Goal: Book appointment/travel/reservation

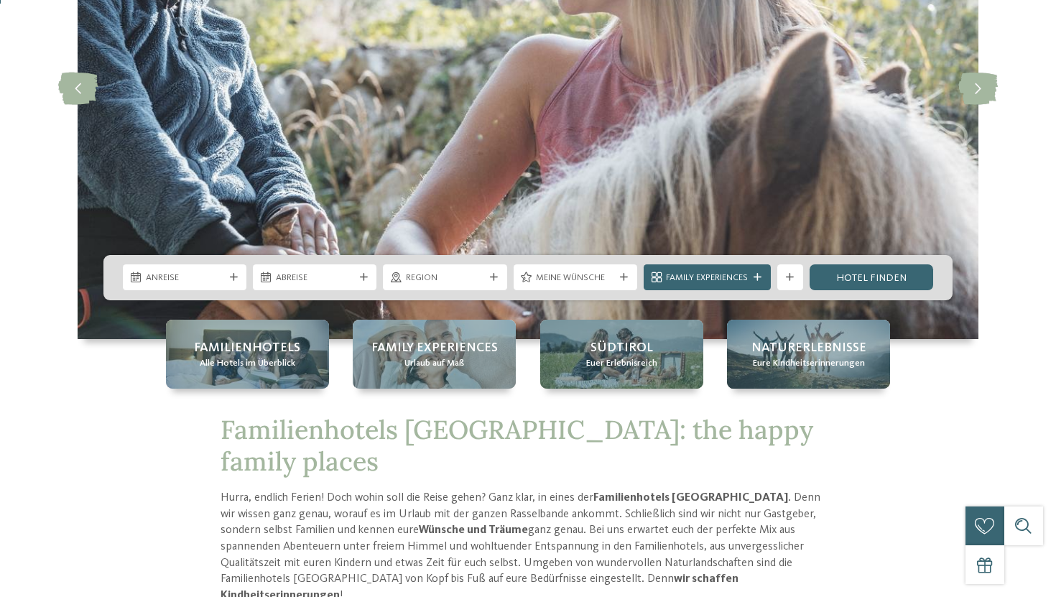
scroll to position [226, 0]
click at [203, 285] on div "Anreise" at bounding box center [185, 277] width 124 height 26
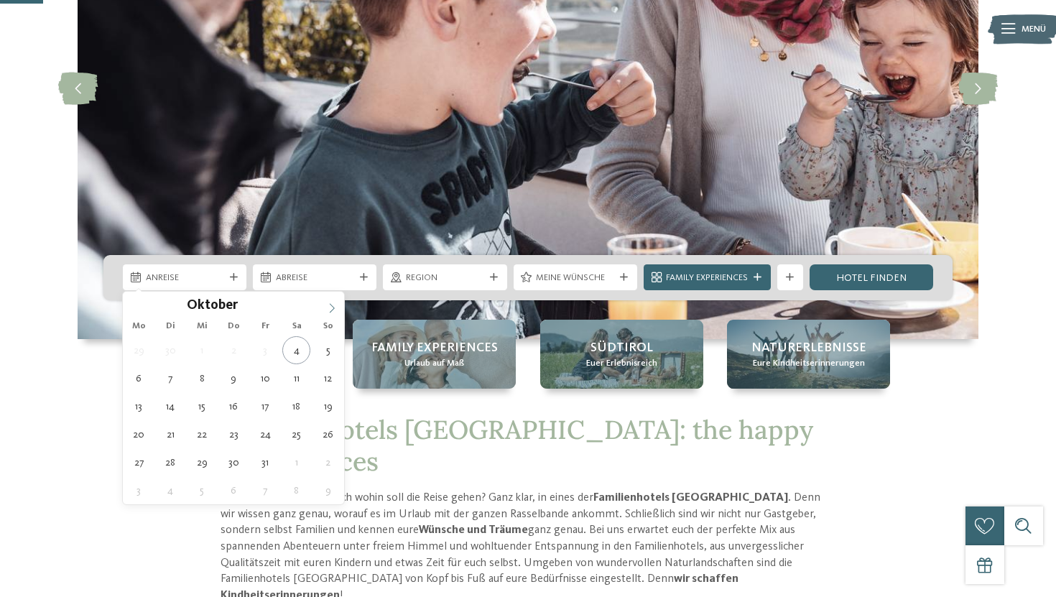
click at [328, 301] on span at bounding box center [332, 304] width 24 height 24
type input "****"
click at [328, 301] on span at bounding box center [332, 304] width 24 height 24
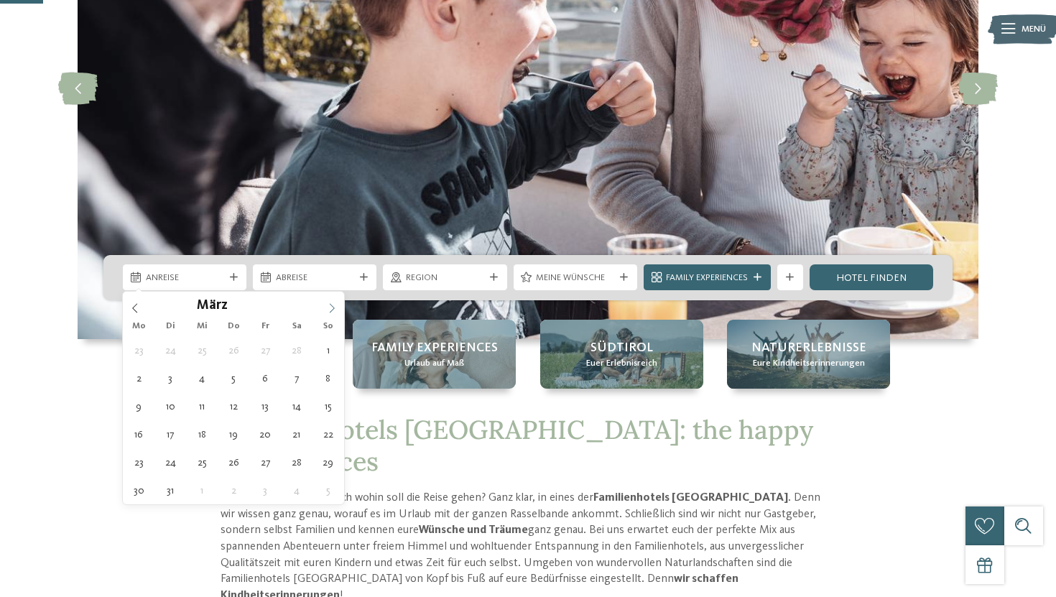
click at [328, 301] on span at bounding box center [332, 304] width 24 height 24
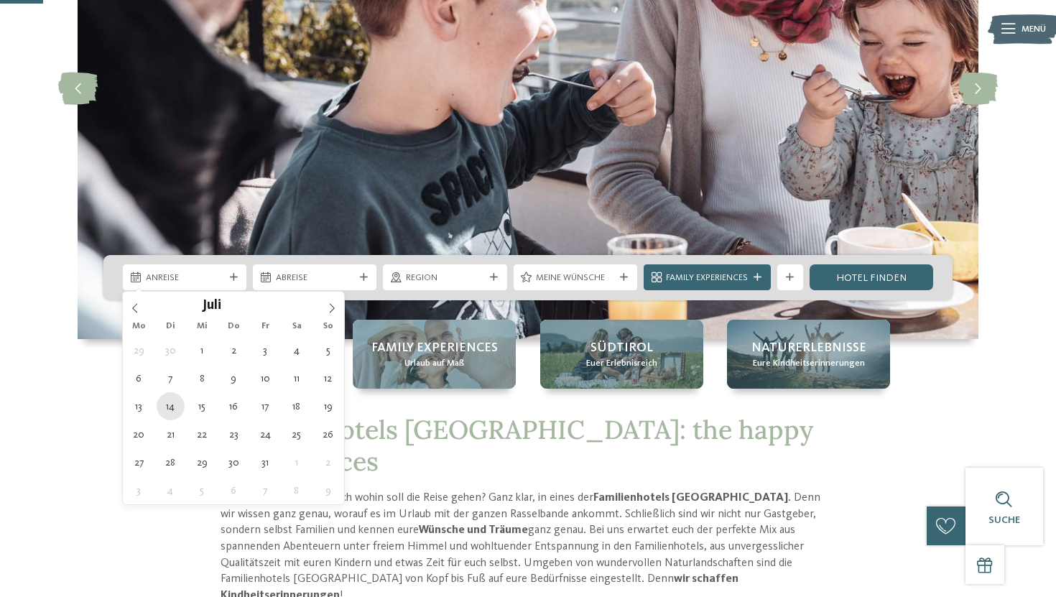
type div "[DATE]"
type input "****"
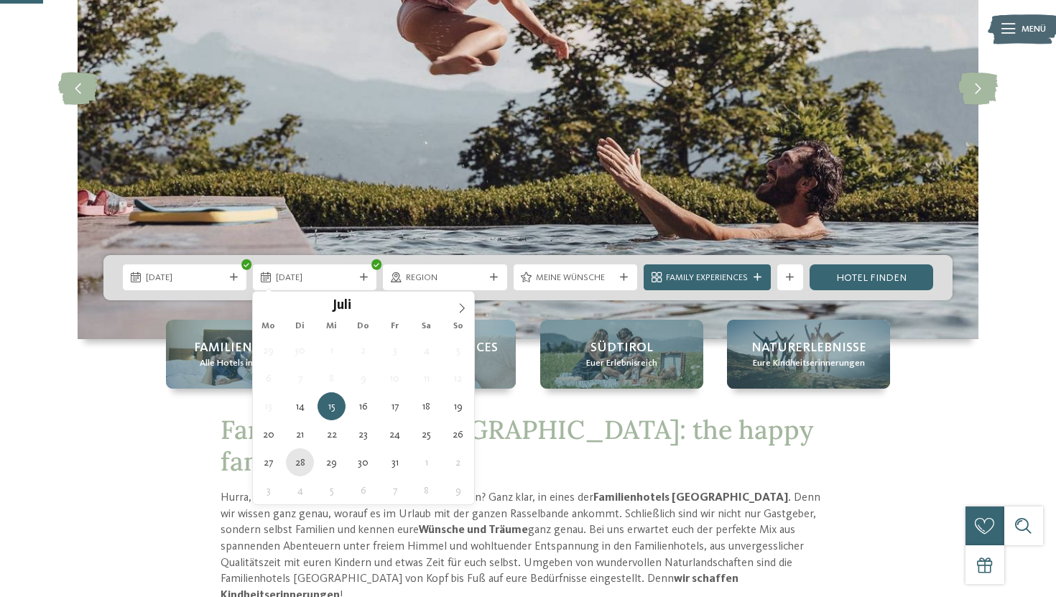
type div "[DATE]"
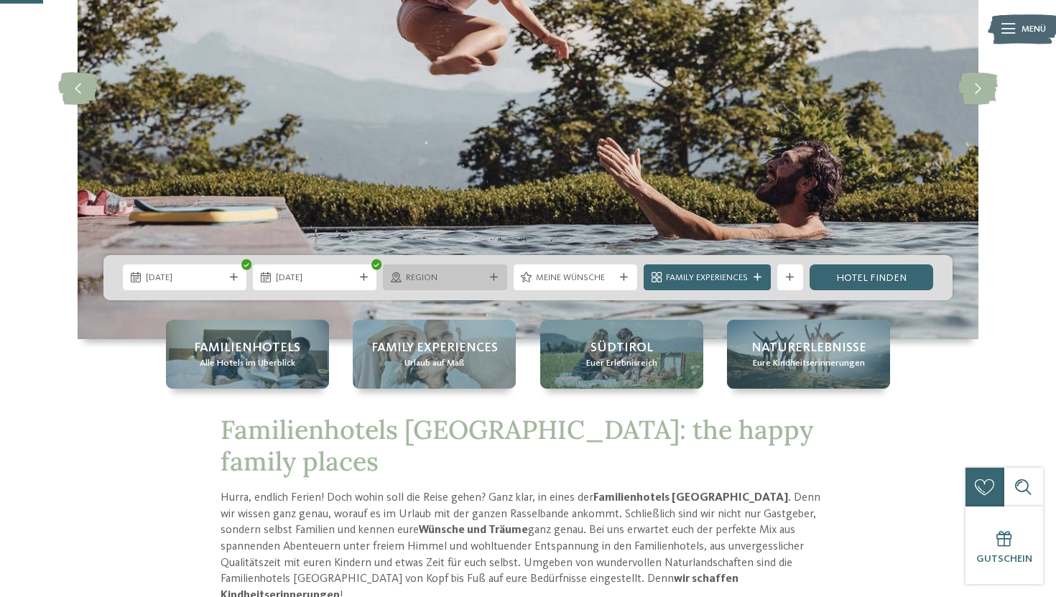
click at [446, 285] on div "Region" at bounding box center [445, 277] width 124 height 26
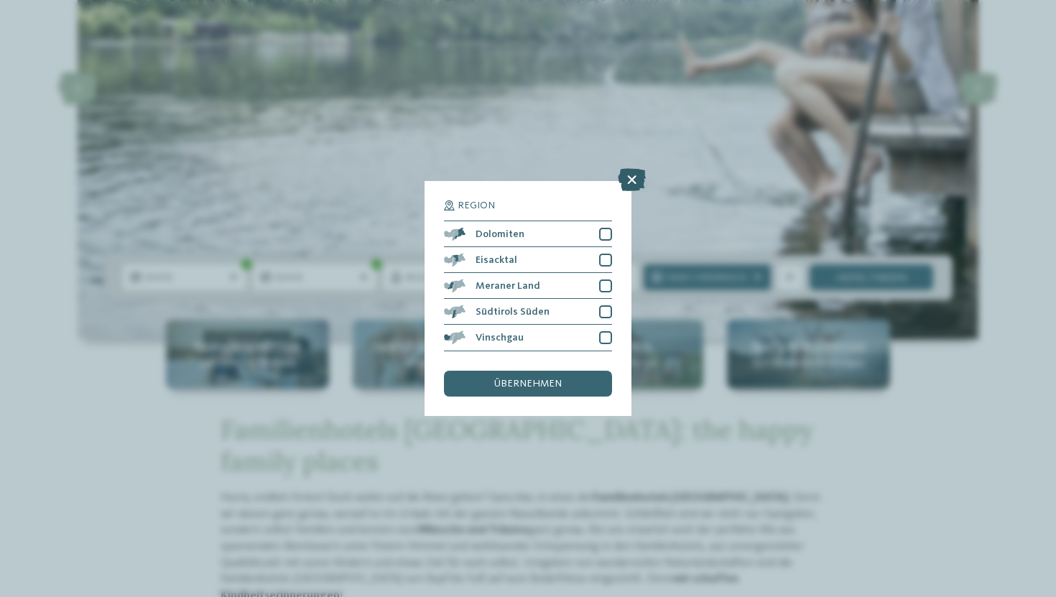
click at [634, 183] on icon at bounding box center [632, 180] width 28 height 23
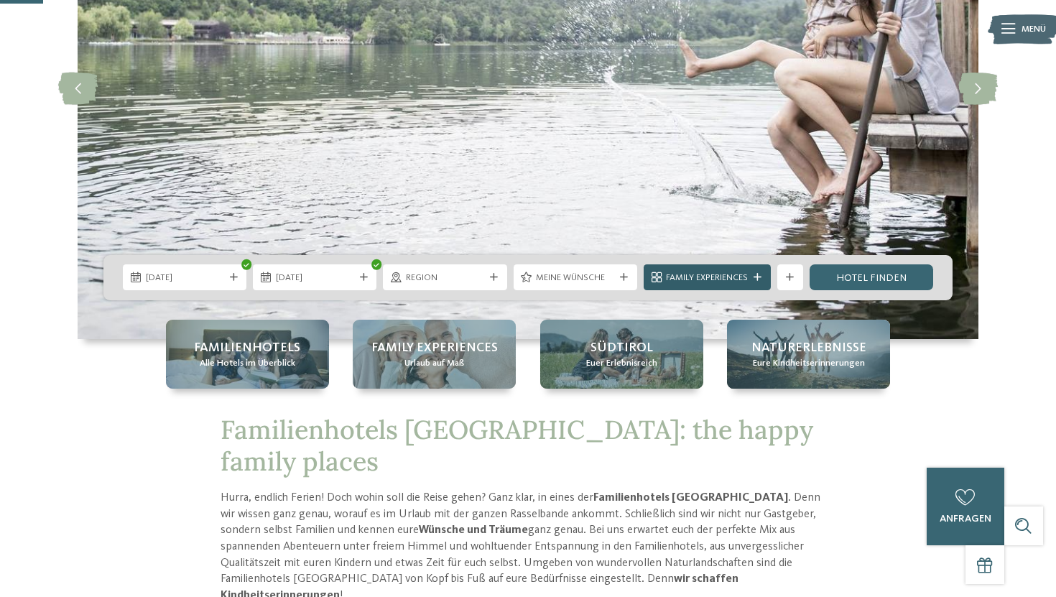
click at [751, 284] on div "Family Experiences" at bounding box center [707, 278] width 88 height 14
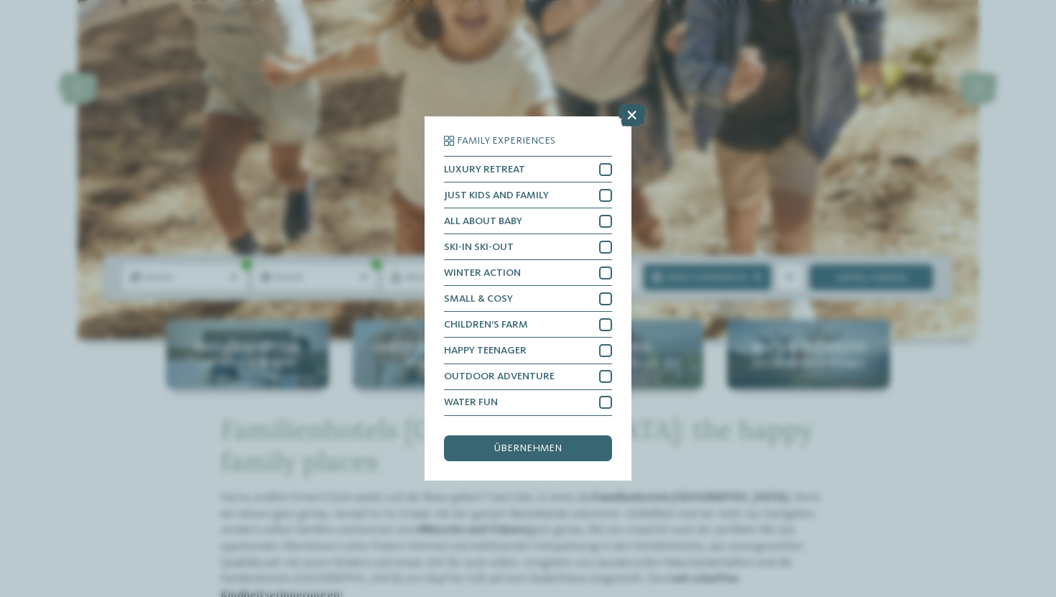
click at [625, 119] on icon at bounding box center [632, 115] width 28 height 23
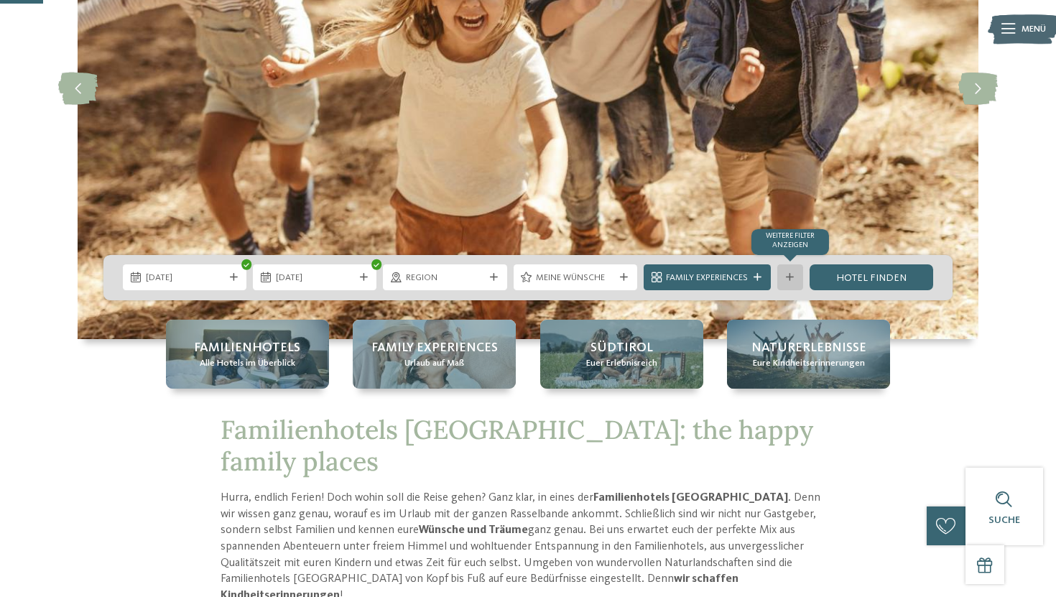
click at [794, 279] on div at bounding box center [790, 278] width 13 height 8
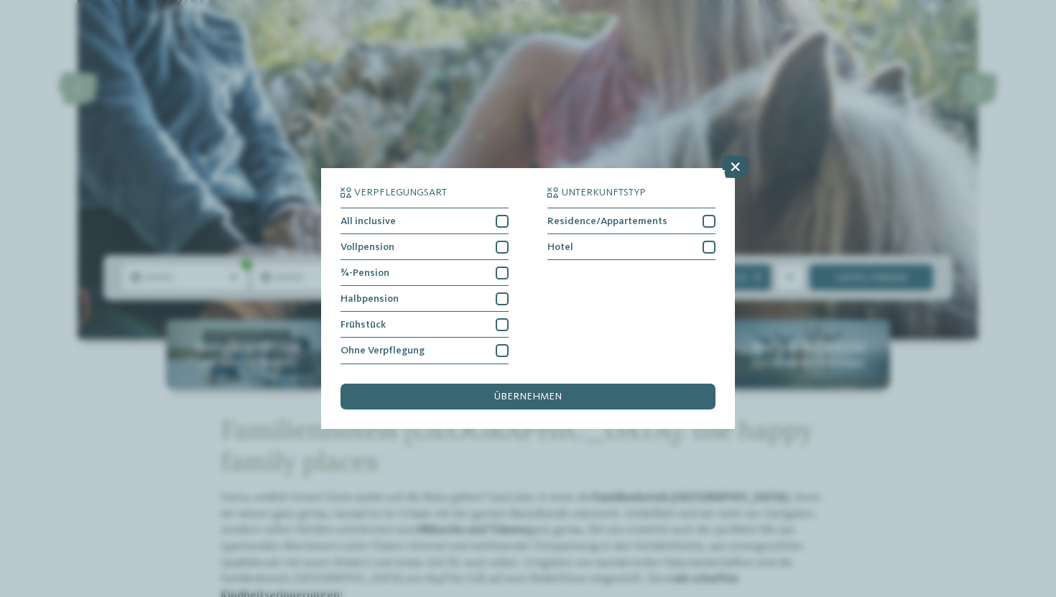
click at [736, 169] on icon at bounding box center [736, 167] width 28 height 23
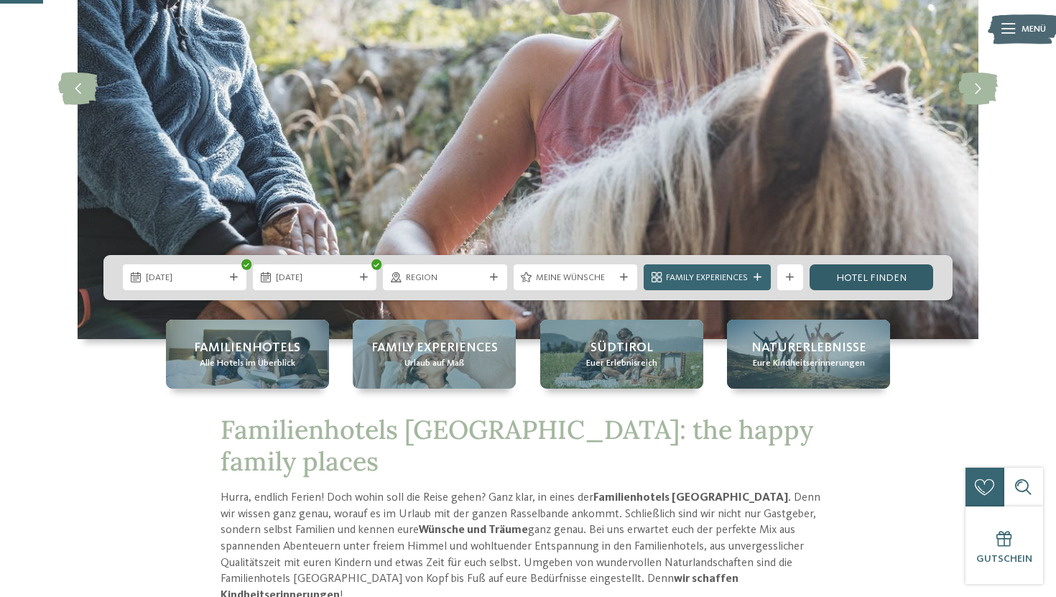
click at [903, 288] on link "Hotel finden" at bounding box center [872, 277] width 124 height 26
